Goal: Navigation & Orientation: Find specific page/section

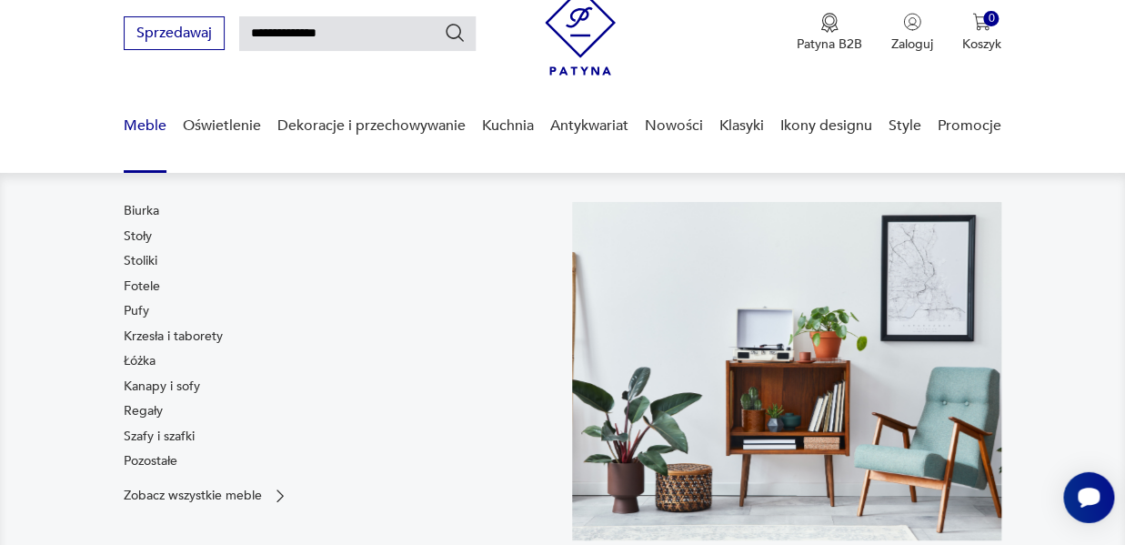
click at [150, 124] on link "Meble" at bounding box center [145, 126] width 43 height 70
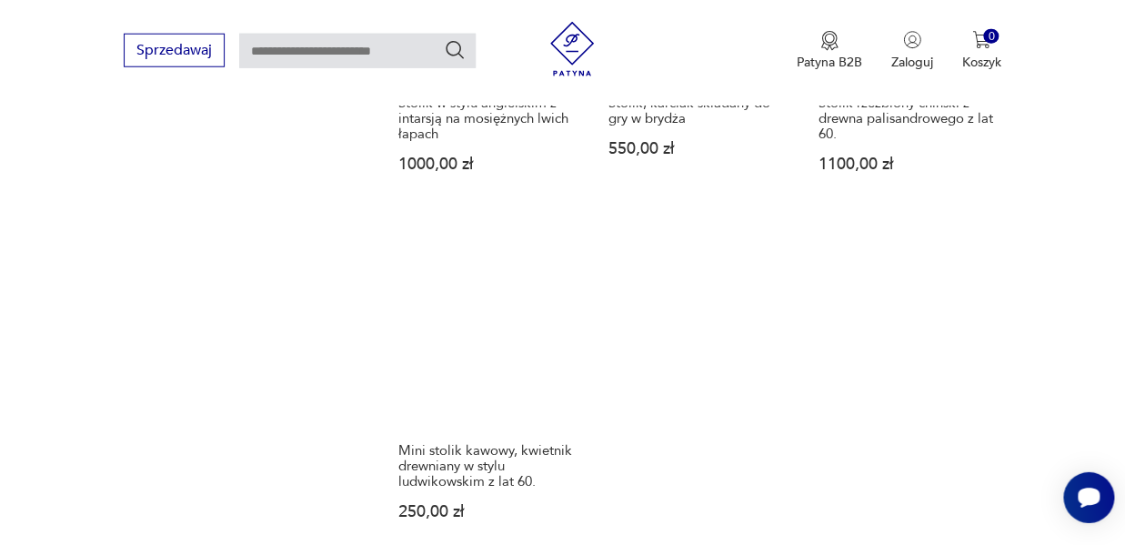
scroll to position [2647, 0]
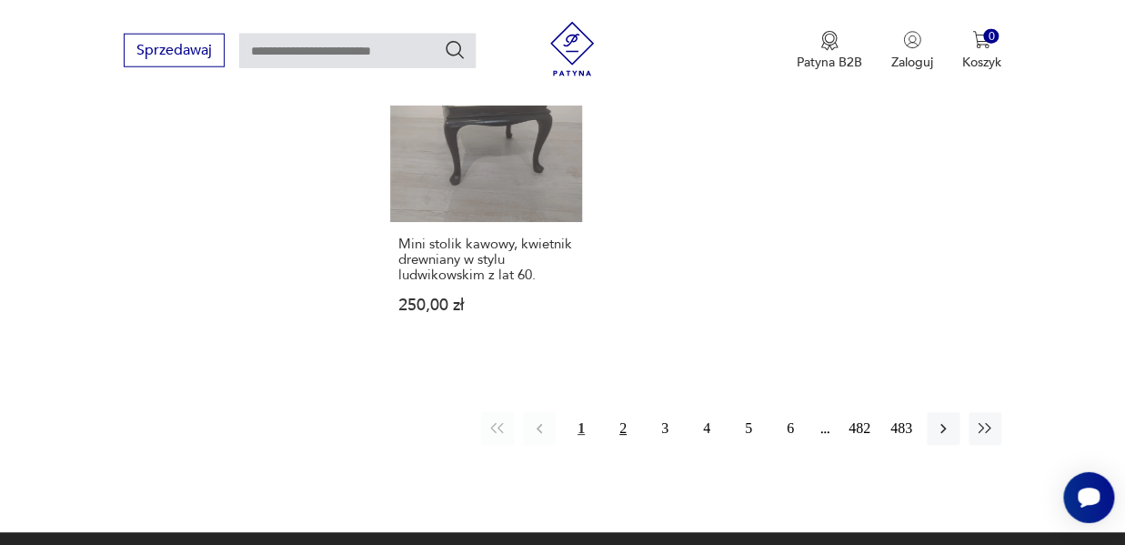
click at [625, 412] on button "2" at bounding box center [622, 428] width 33 height 33
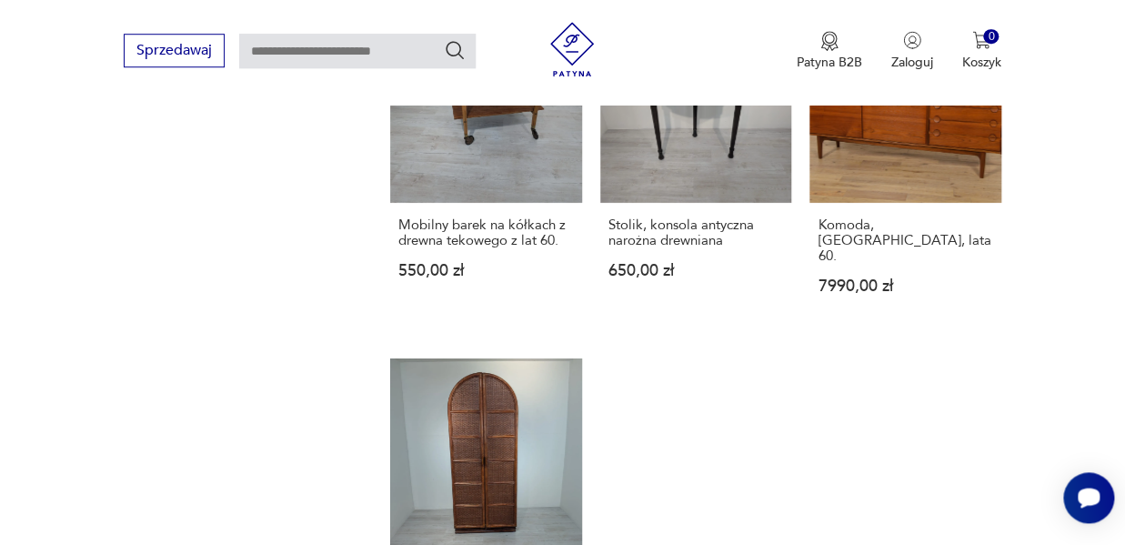
scroll to position [2583, 0]
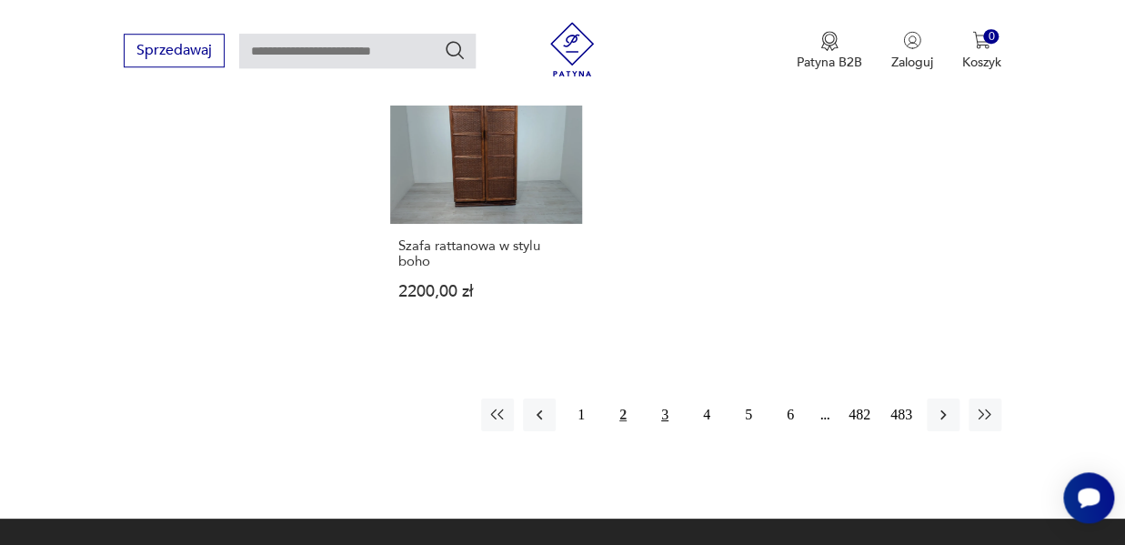
click at [666, 398] on button "3" at bounding box center [664, 414] width 33 height 33
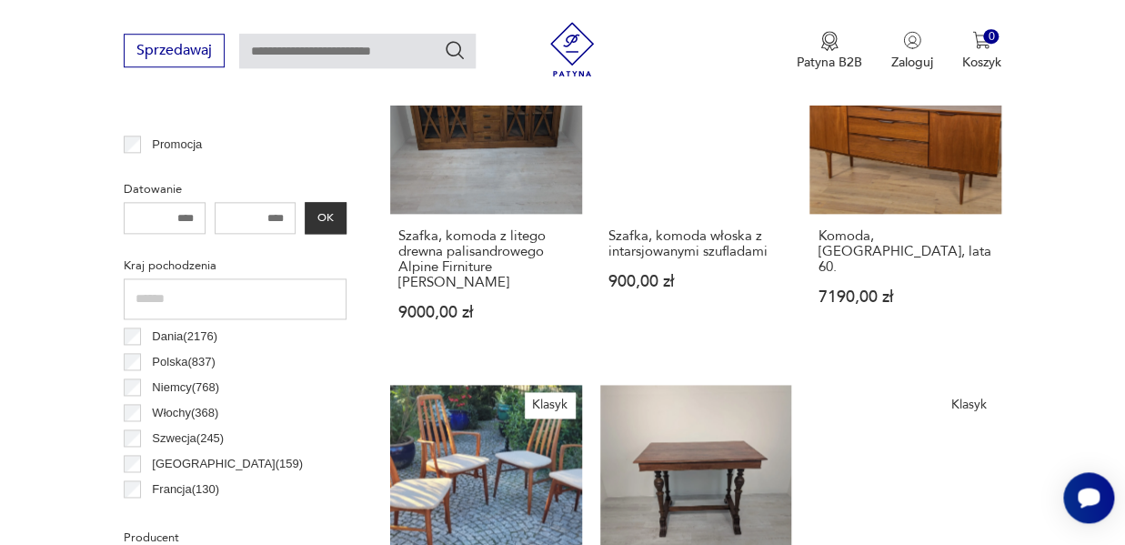
scroll to position [310, 0]
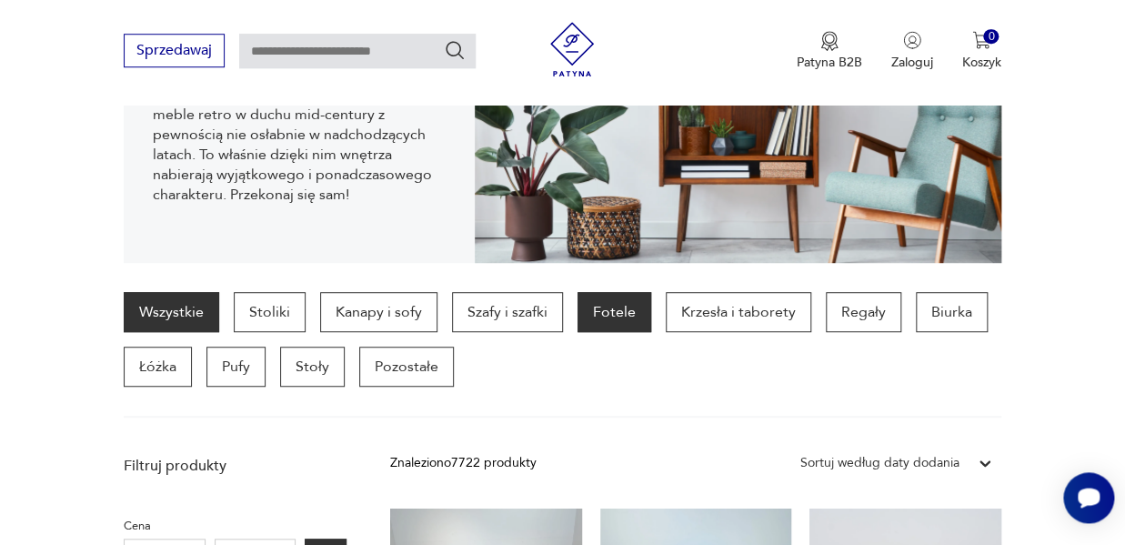
click at [614, 306] on p "Fotele" at bounding box center [614, 312] width 74 height 40
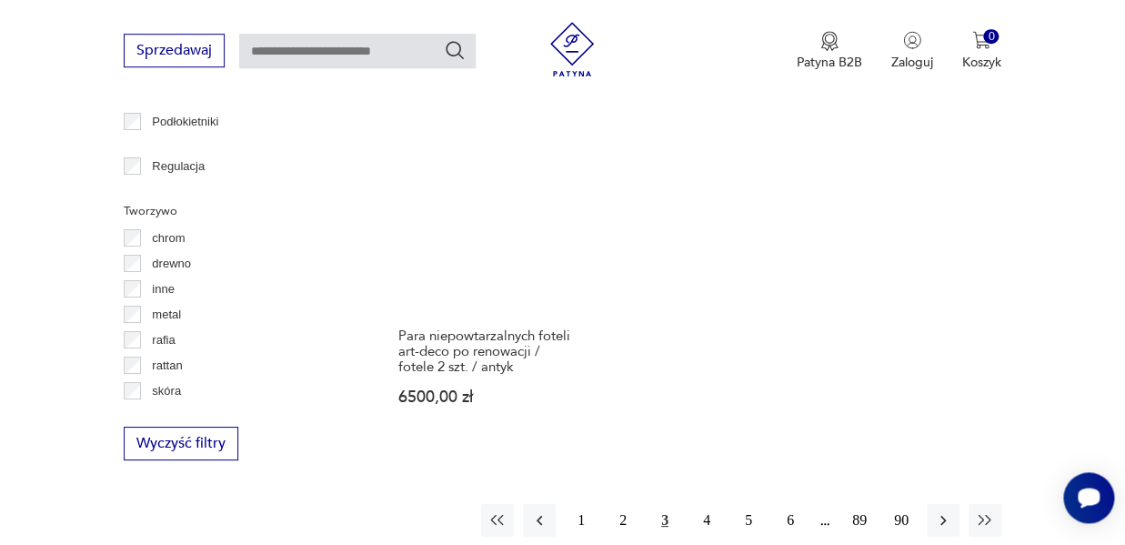
scroll to position [2571, 0]
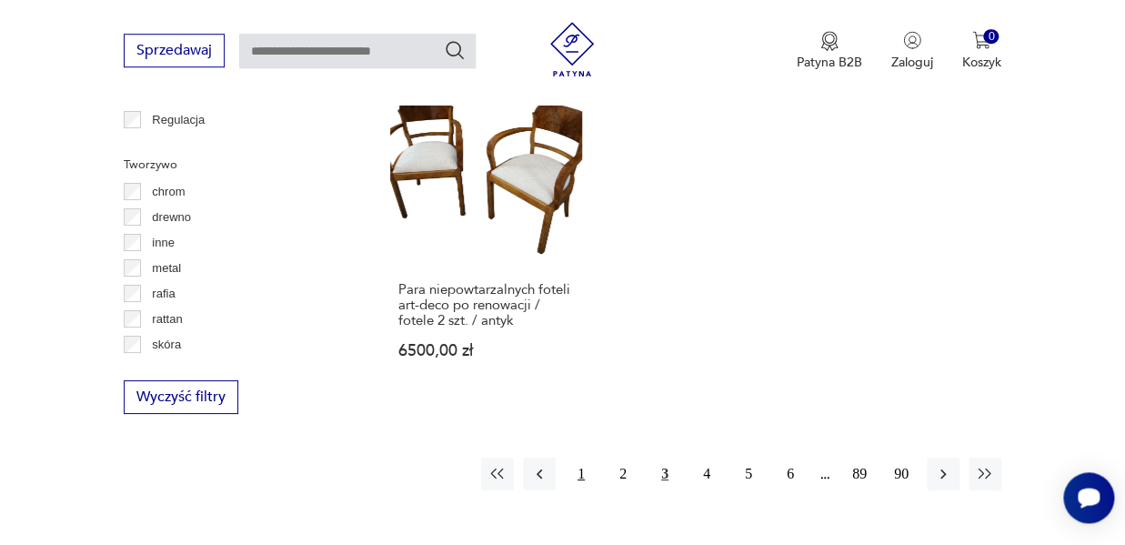
click at [586, 457] on button "1" at bounding box center [581, 473] width 33 height 33
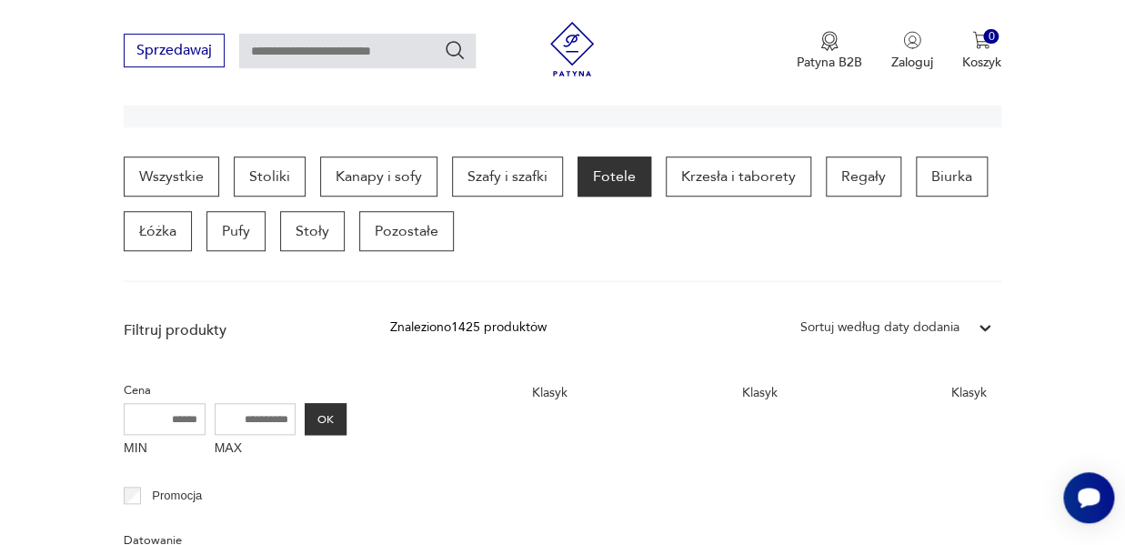
scroll to position [270, 0]
